Goal: Transaction & Acquisition: Purchase product/service

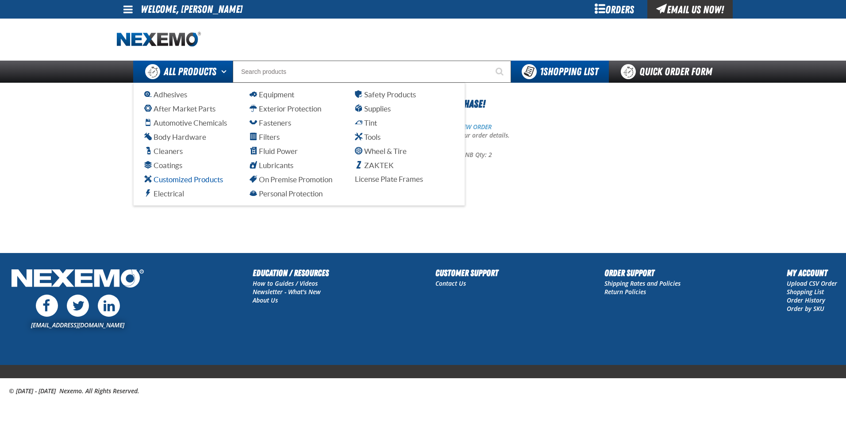
click at [205, 181] on span "Customized Products" at bounding box center [183, 179] width 79 height 8
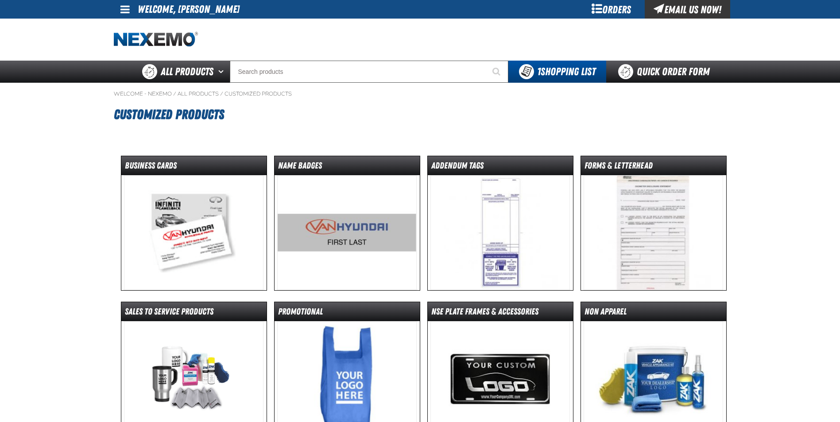
click at [348, 227] on img at bounding box center [346, 232] width 139 height 115
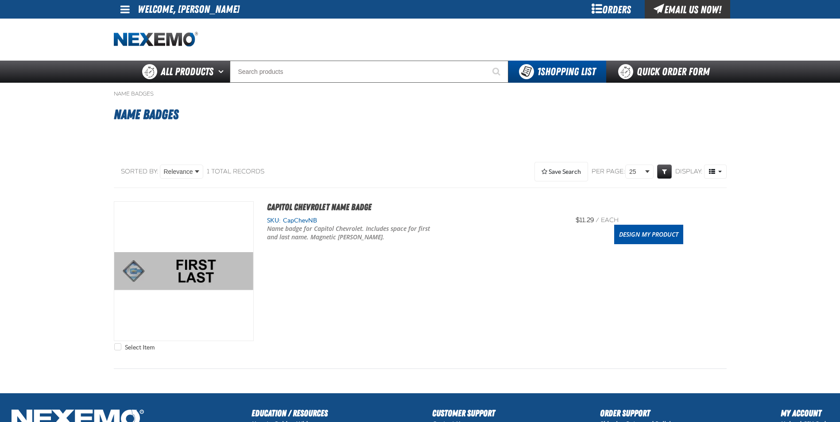
click at [684, 234] on div "Design My Product" at bounding box center [648, 234] width 153 height 19
click at [652, 237] on link "Design My Product" at bounding box center [648, 234] width 69 height 19
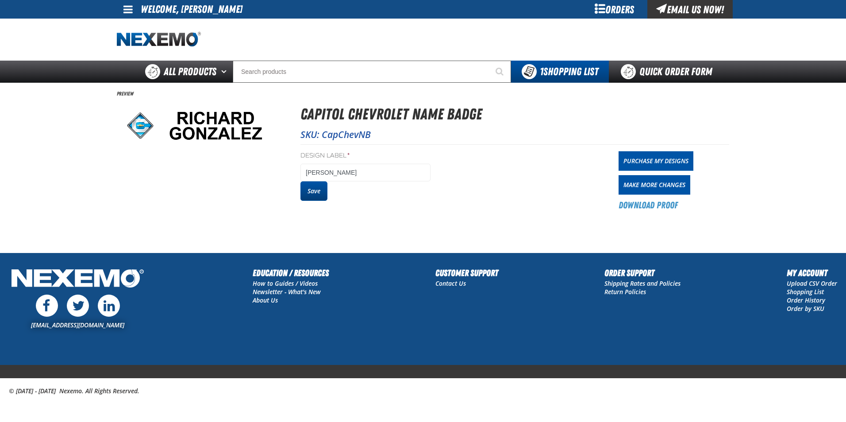
click at [312, 193] on button "Save" at bounding box center [313, 190] width 27 height 19
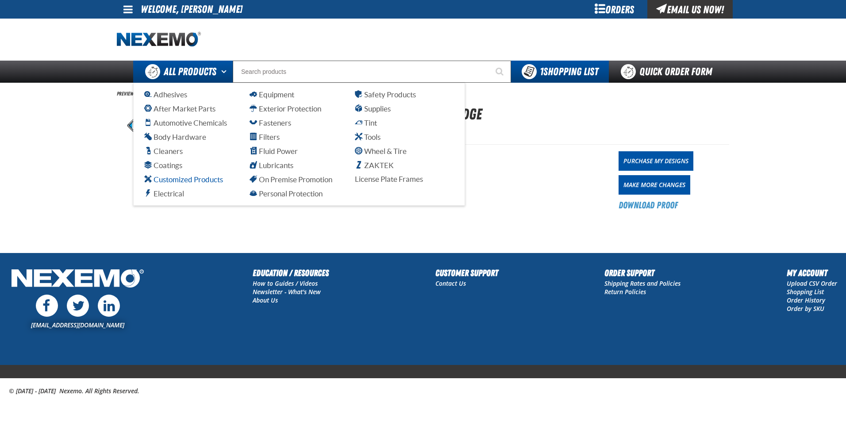
click at [201, 178] on span "Customized Products" at bounding box center [183, 179] width 79 height 8
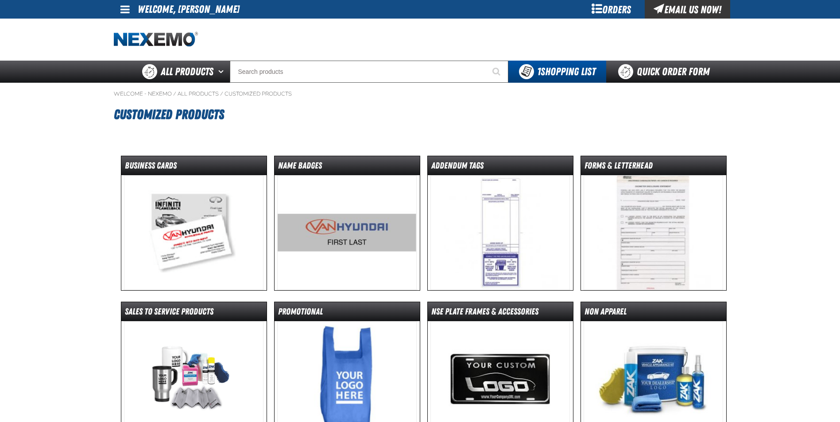
click at [328, 236] on img at bounding box center [346, 232] width 139 height 115
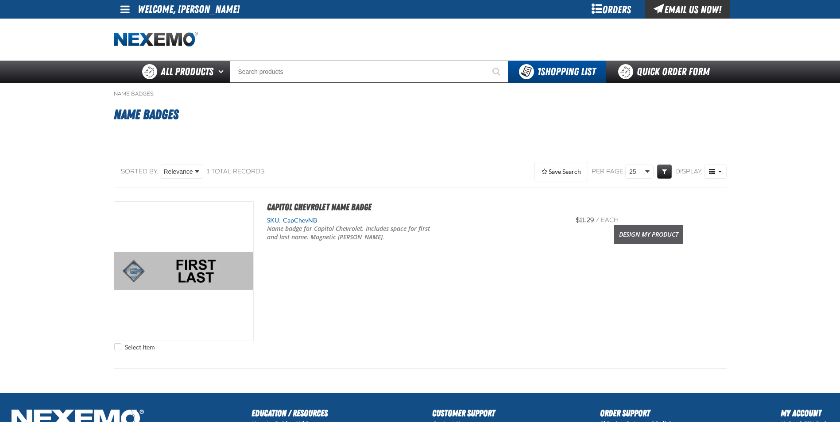
click at [653, 238] on link "Design My Product" at bounding box center [648, 234] width 69 height 19
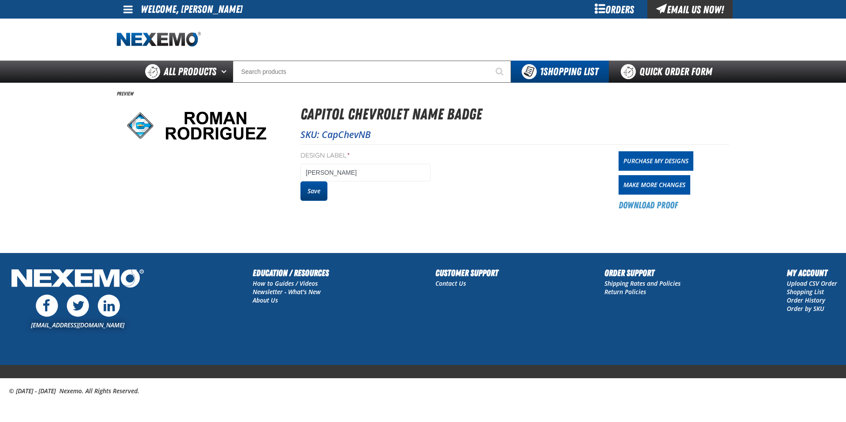
click at [315, 189] on button "Save" at bounding box center [313, 190] width 27 height 19
click at [315, 193] on button "Save" at bounding box center [313, 190] width 27 height 19
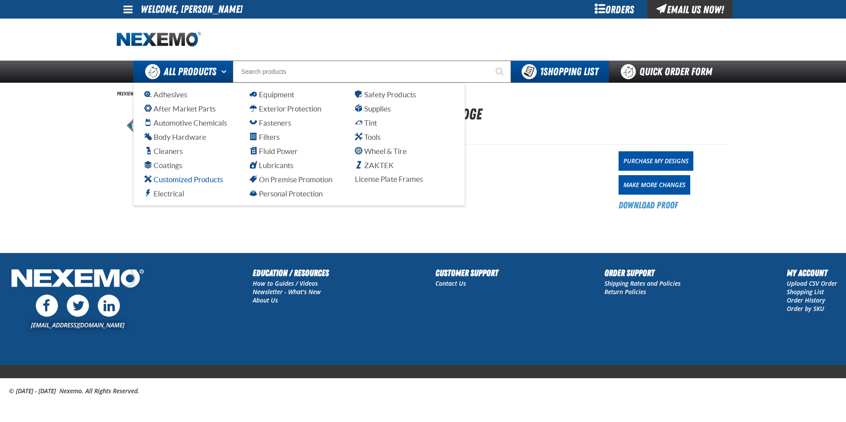
click at [198, 181] on span "Customized Products" at bounding box center [183, 179] width 79 height 8
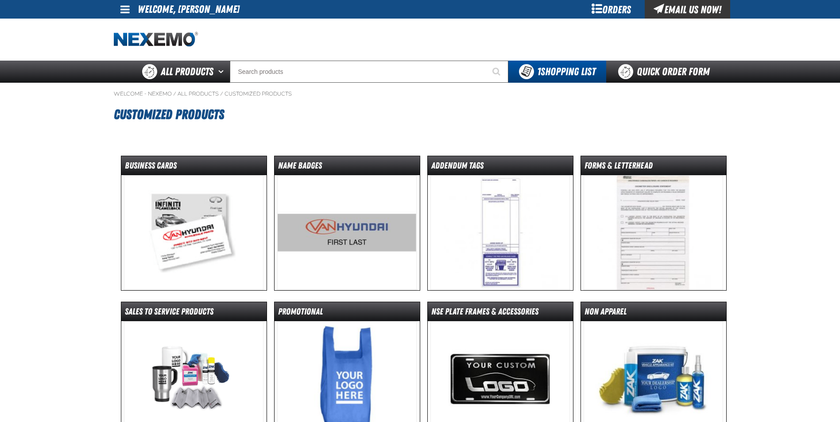
click at [321, 231] on img at bounding box center [346, 232] width 139 height 115
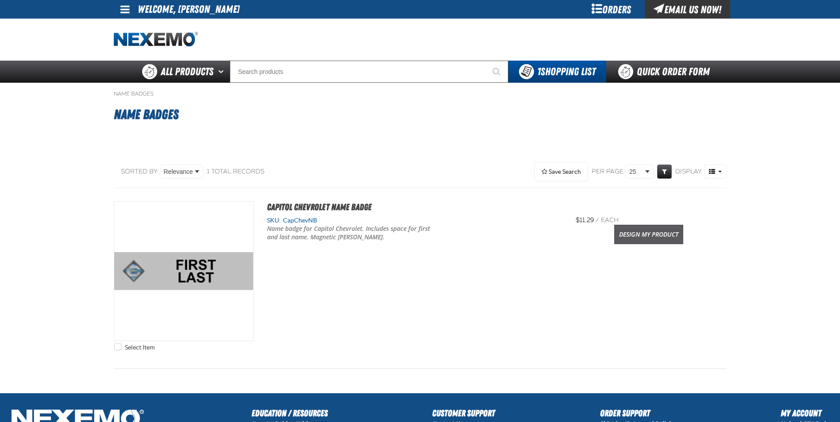
click at [639, 231] on link "Design My Product" at bounding box center [648, 234] width 69 height 19
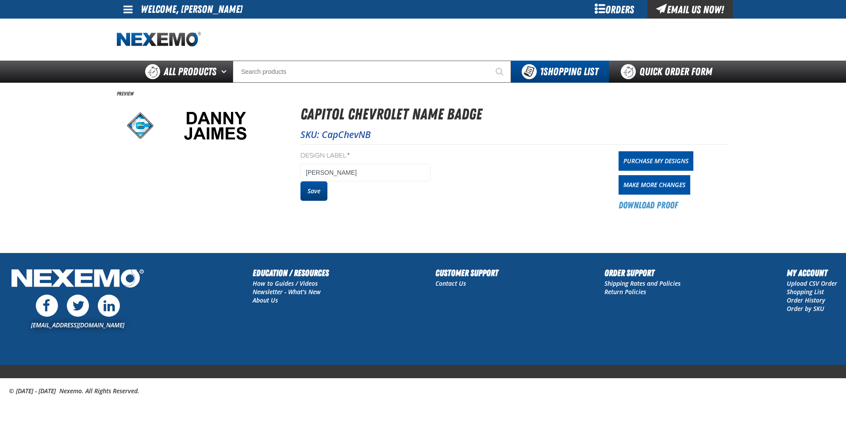
click at [308, 193] on button "Save" at bounding box center [313, 190] width 27 height 19
click at [676, 164] on link "Purchase My Designs" at bounding box center [656, 160] width 75 height 19
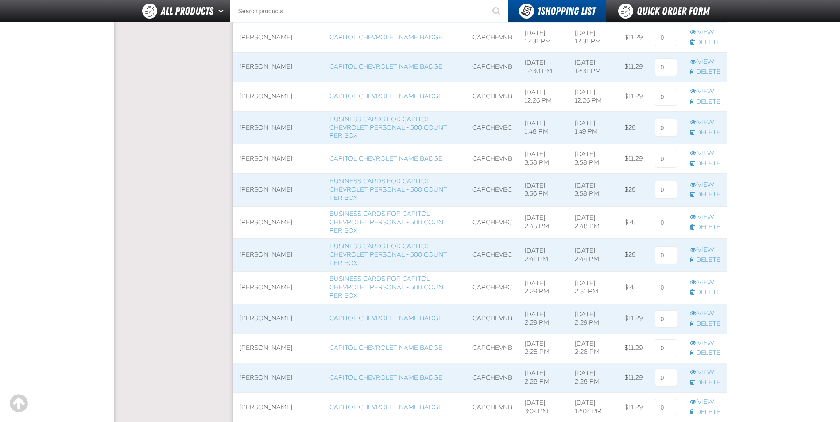
scroll to position [708, 0]
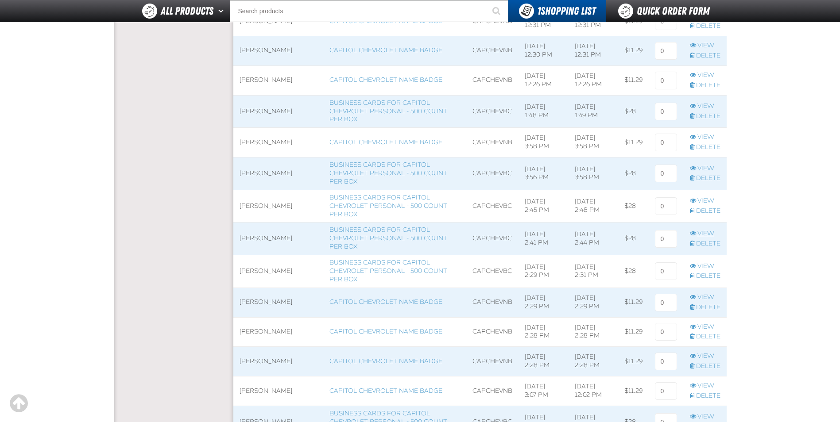
click at [704, 235] on link "View" at bounding box center [705, 234] width 31 height 8
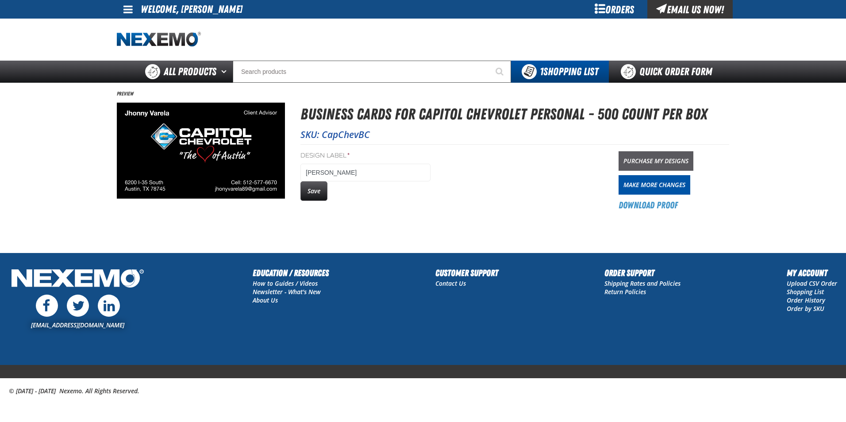
click at [662, 158] on link "Purchase My Designs" at bounding box center [656, 160] width 75 height 19
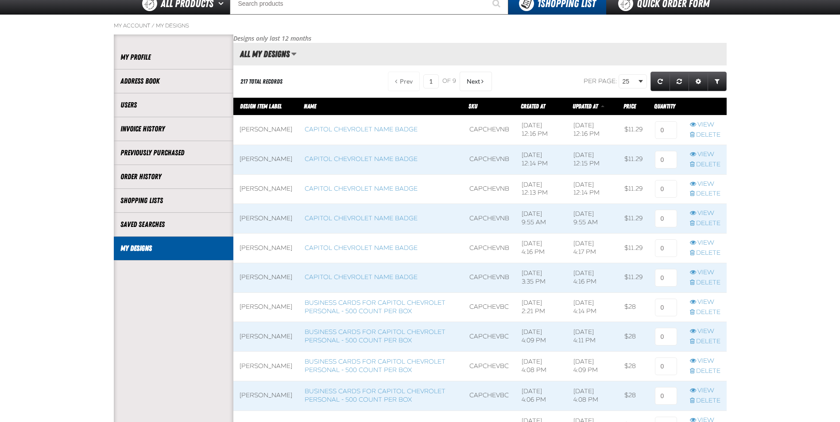
scroll to position [89, 0]
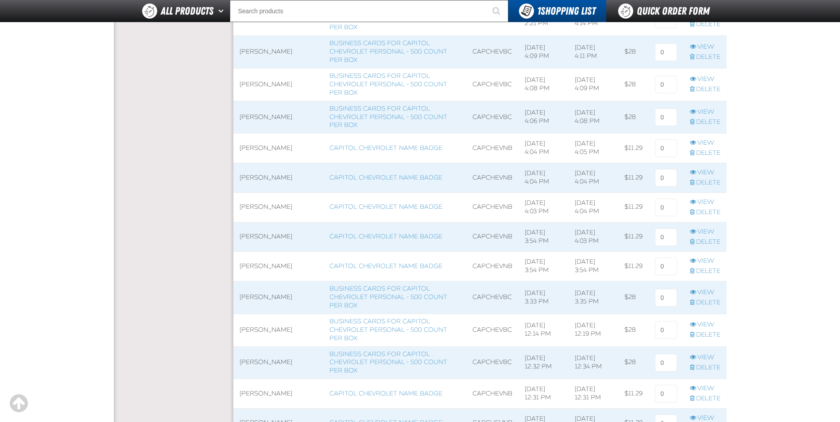
scroll to position [354, 0]
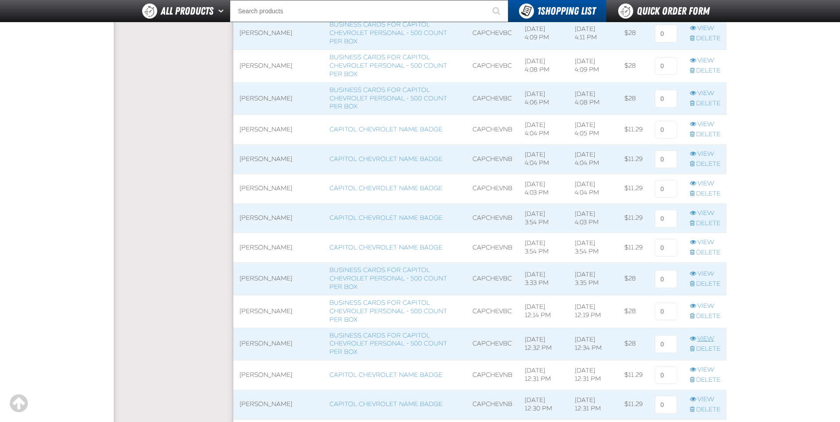
click at [705, 339] on link "View" at bounding box center [705, 339] width 31 height 8
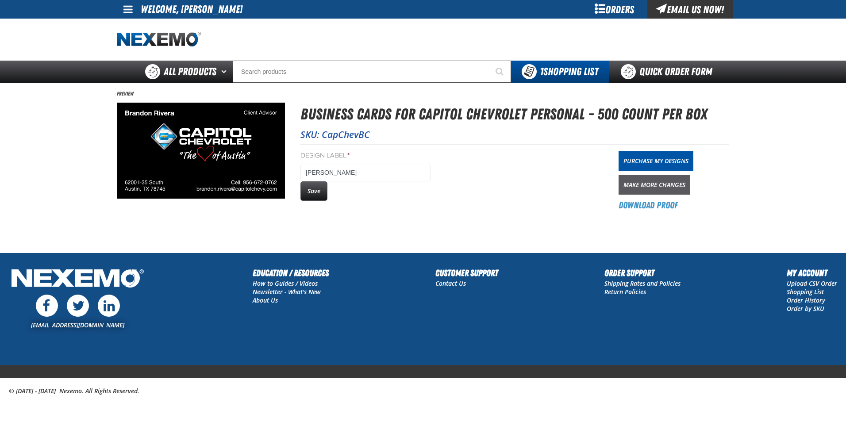
click at [645, 186] on link "Make More Changes" at bounding box center [655, 184] width 72 height 19
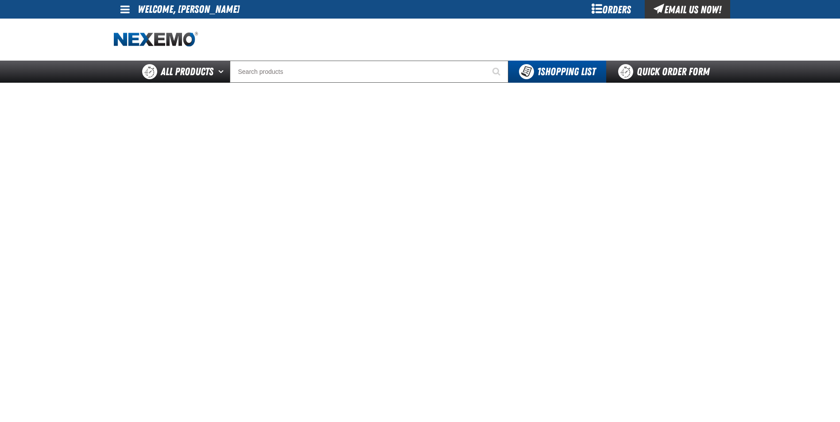
scroll to position [44, 0]
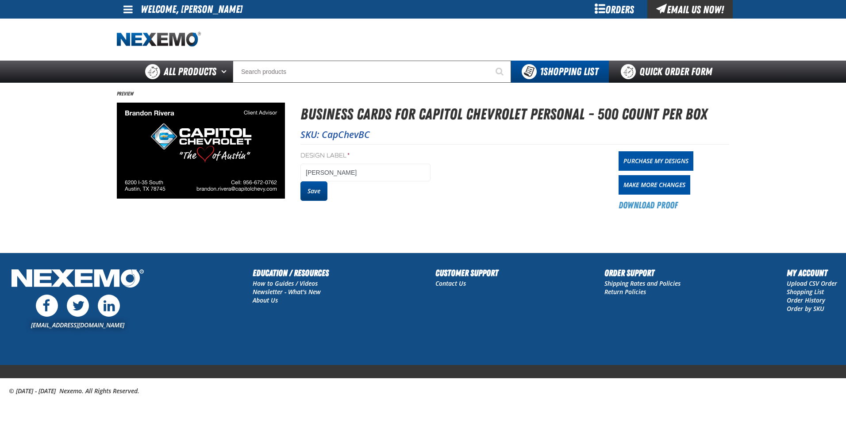
click at [309, 187] on button "Save" at bounding box center [313, 190] width 27 height 19
click at [666, 185] on link "Make More Changes" at bounding box center [655, 184] width 72 height 19
click at [314, 193] on button "Save" at bounding box center [313, 190] width 27 height 19
click at [653, 158] on link "Purchase My Designs" at bounding box center [656, 160] width 75 height 19
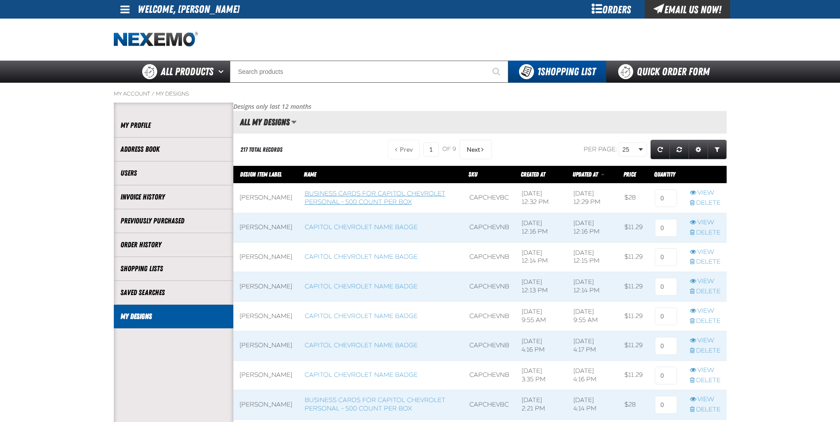
scroll to position [0, 0]
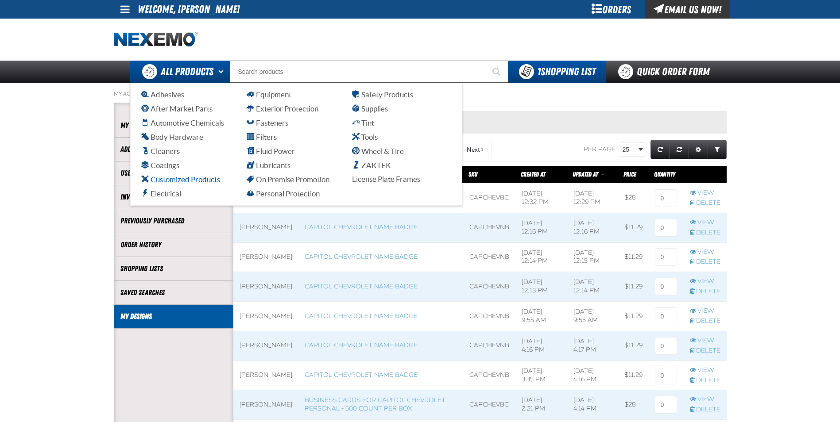
click at [186, 181] on span "Customized Products" at bounding box center [180, 179] width 79 height 8
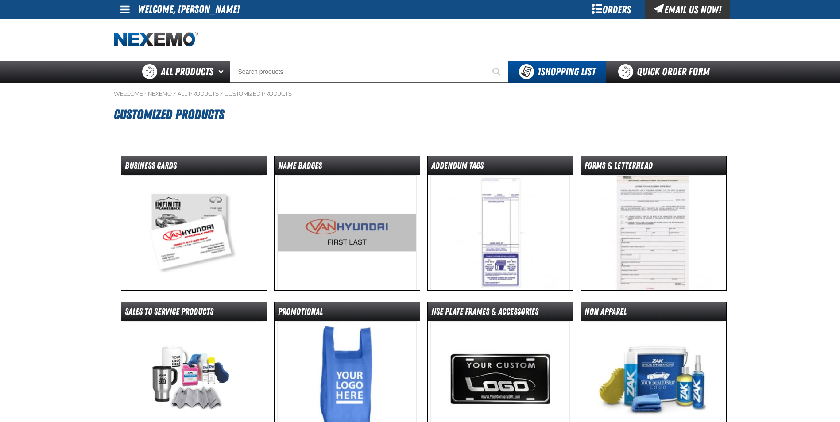
click at [208, 239] on img at bounding box center [193, 232] width 139 height 115
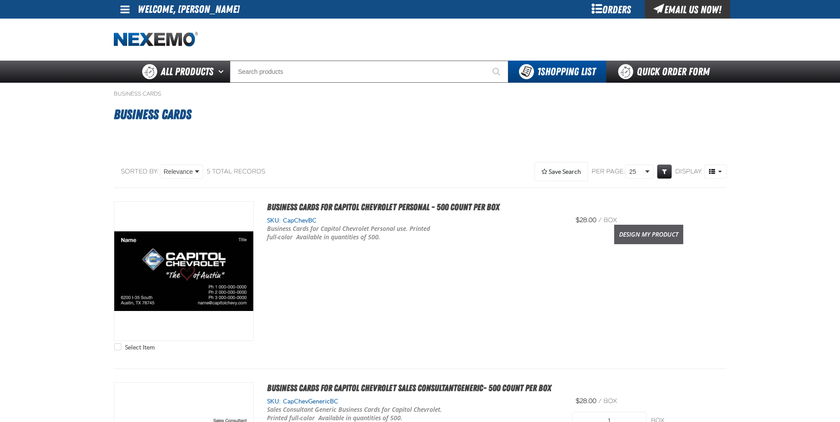
click at [650, 232] on link "Design My Product" at bounding box center [648, 234] width 69 height 19
